Goal: Task Accomplishment & Management: Use online tool/utility

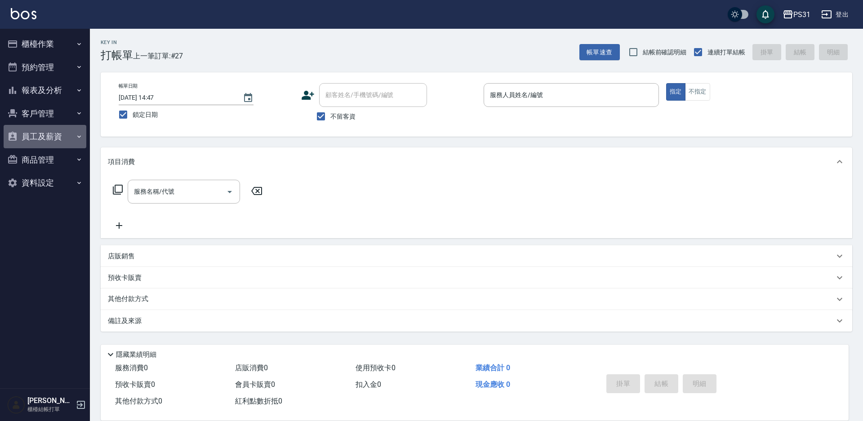
click at [37, 134] on button "員工及薪資" at bounding box center [45, 136] width 83 height 23
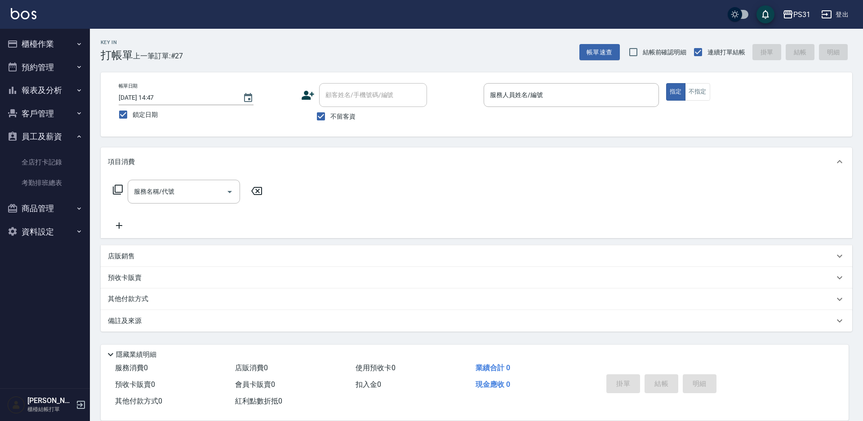
click at [36, 87] on button "報表及分析" at bounding box center [45, 90] width 83 height 23
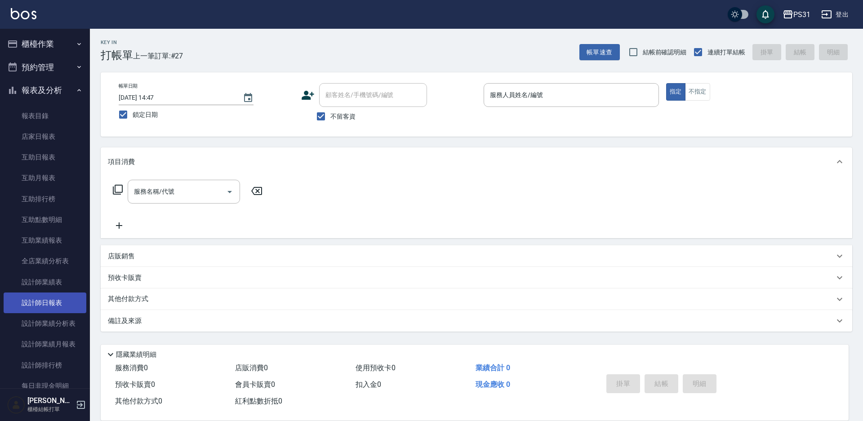
click at [66, 308] on link "設計師日報表" at bounding box center [45, 303] width 83 height 21
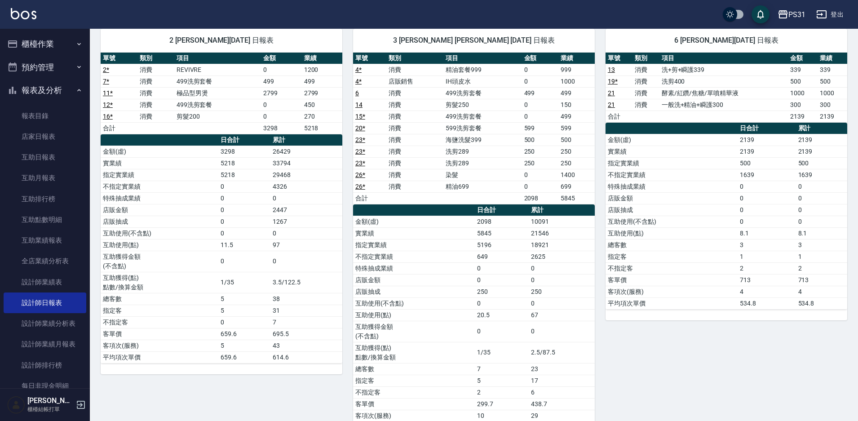
scroll to position [45, 0]
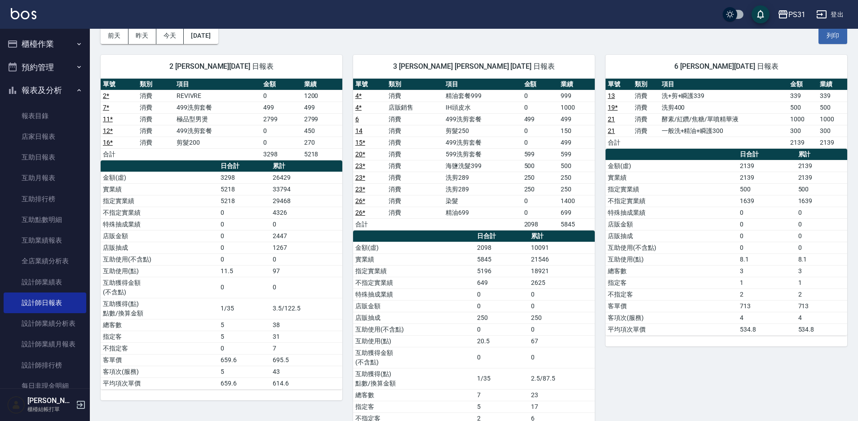
drag, startPoint x: 863, startPoint y: 94, endPoint x: 38, endPoint y: 46, distance: 825.7
click at [38, 46] on button "櫃檯作業" at bounding box center [45, 43] width 83 height 23
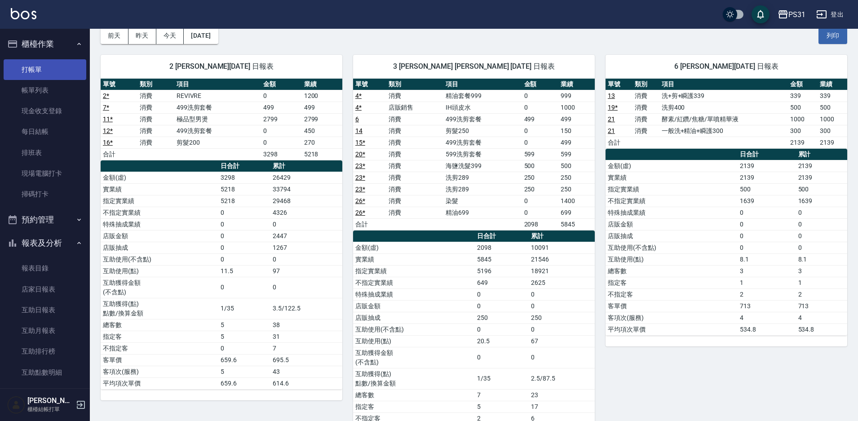
click at [45, 68] on link "打帳單" at bounding box center [45, 69] width 83 height 21
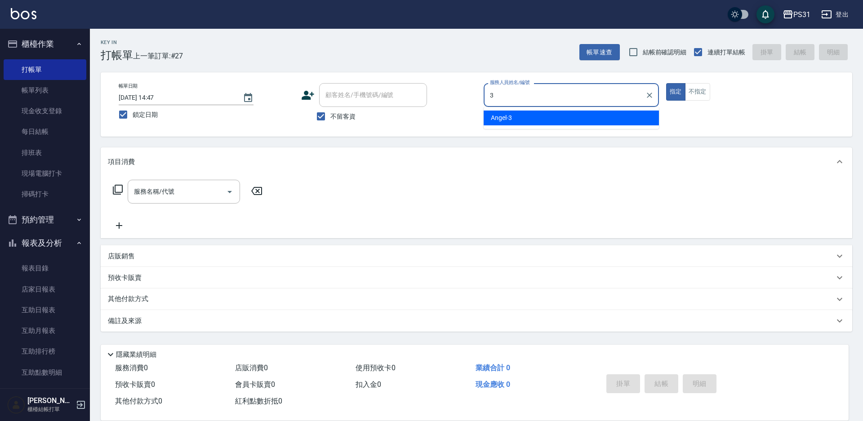
type input "3"
type button "true"
type input "[PERSON_NAME]-3"
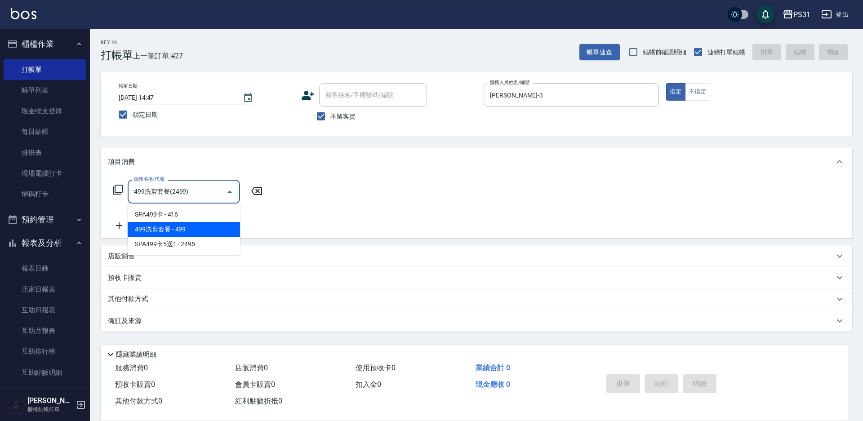
type input "499洗剪套餐(2499)"
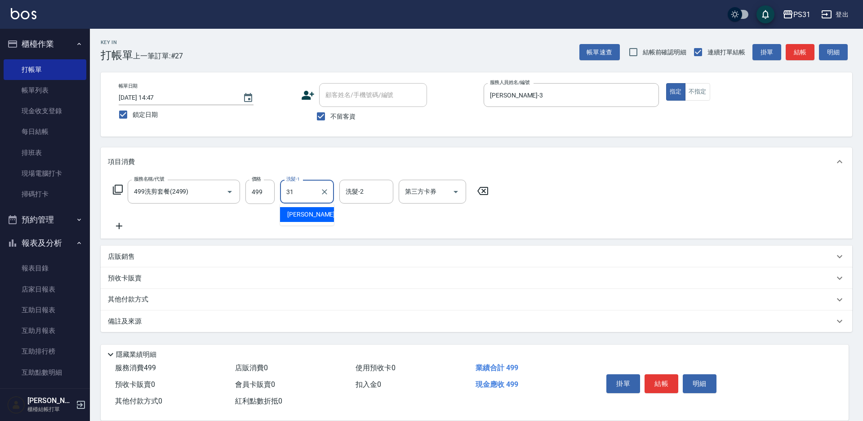
type input "[PERSON_NAME]-31"
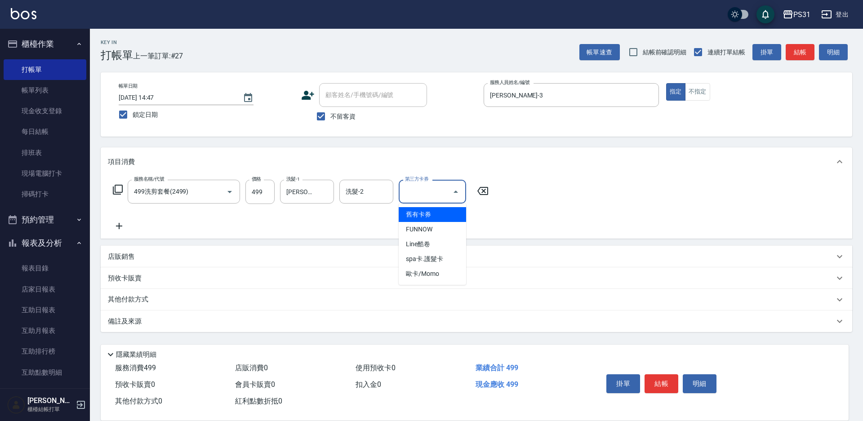
type input "舊有卡券"
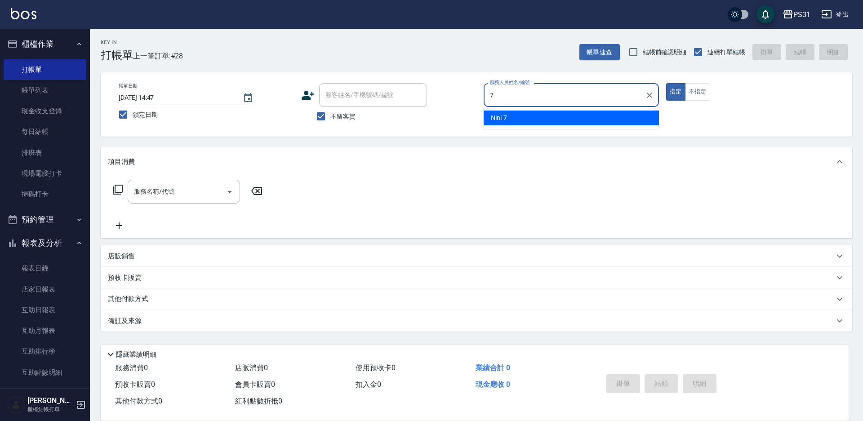
type input "Nini-7"
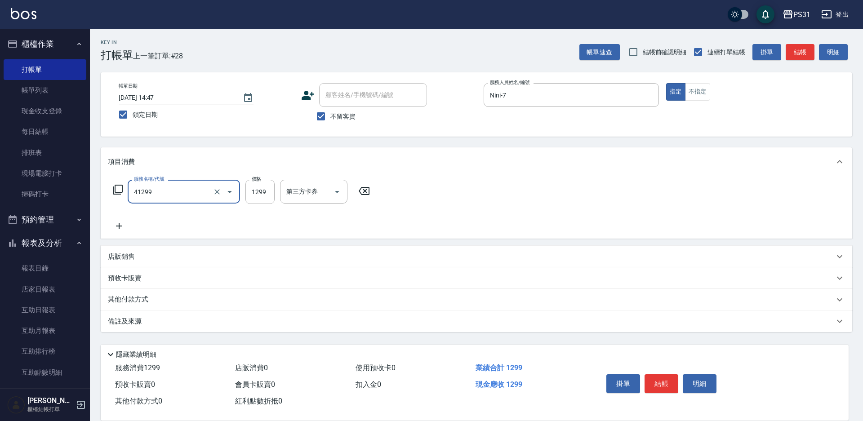
type input "長髮染髮(41299)"
type input "1399"
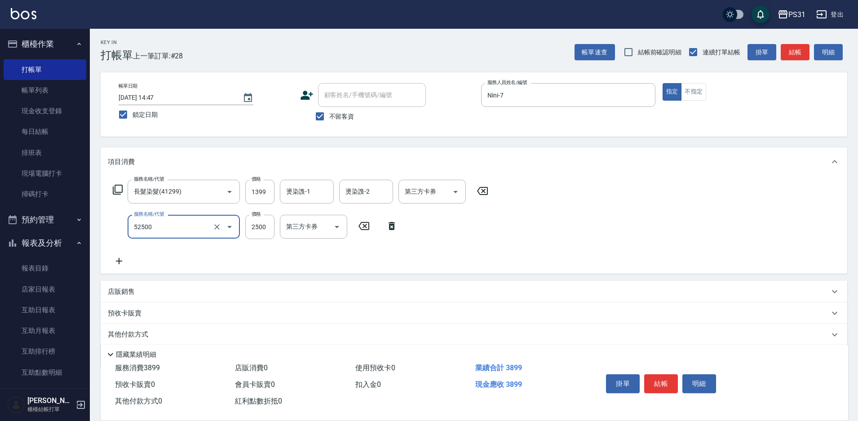
type input "極光護髮(52500)"
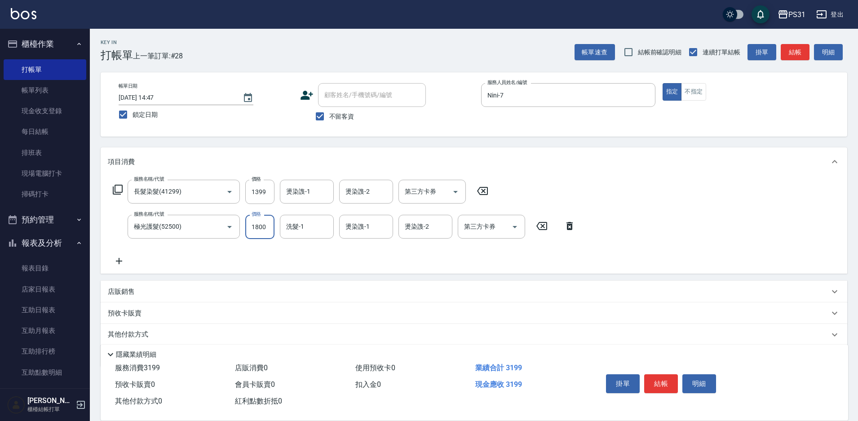
type input "1800"
type input "[PERSON_NAME]-34"
type input "."
type input "[PERSON_NAME]-34"
type input "Nini-7"
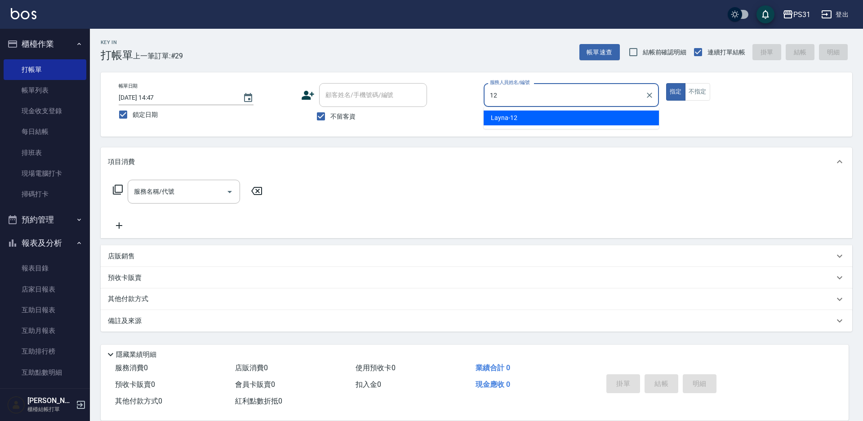
type input "Layna-12"
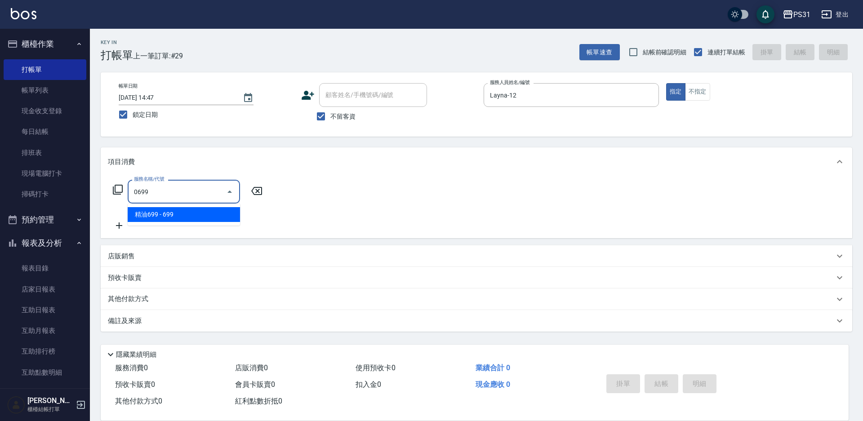
type input "精油699(0699)"
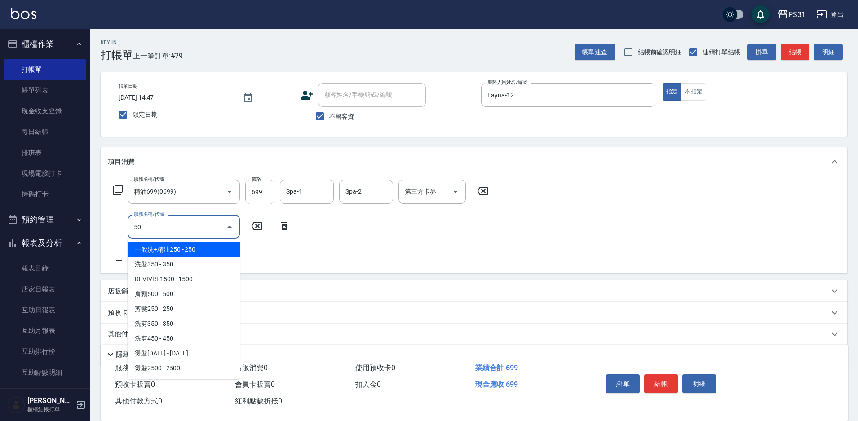
type input "5"
type input "剪瀏海(250)"
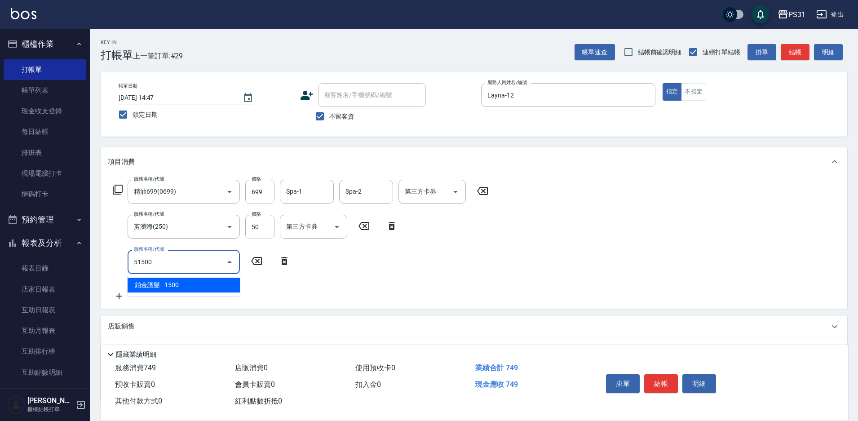
type input "鉑金護髮(51500)"
